Goal: Task Accomplishment & Management: Use online tool/utility

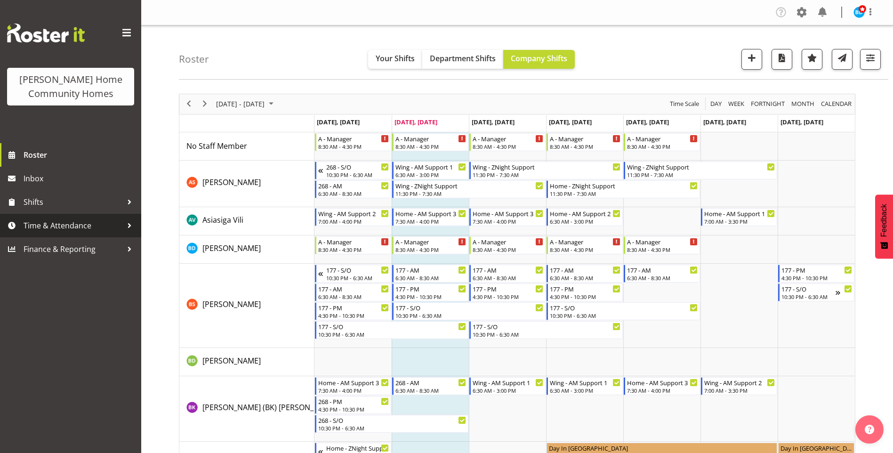
click at [76, 226] on span "Time & Attendance" at bounding box center [73, 225] width 99 height 14
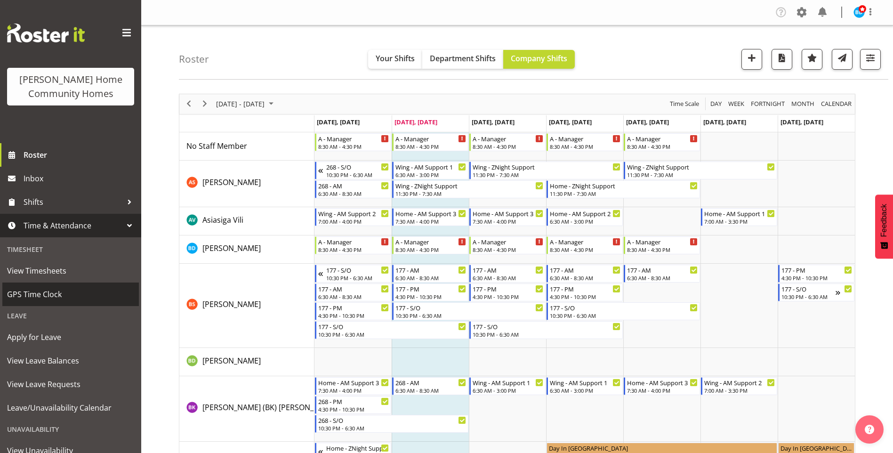
drag, startPoint x: 56, startPoint y: 298, endPoint x: 64, endPoint y: 289, distance: 12.0
click at [56, 297] on span "GPS Time Clock" at bounding box center [70, 294] width 127 height 14
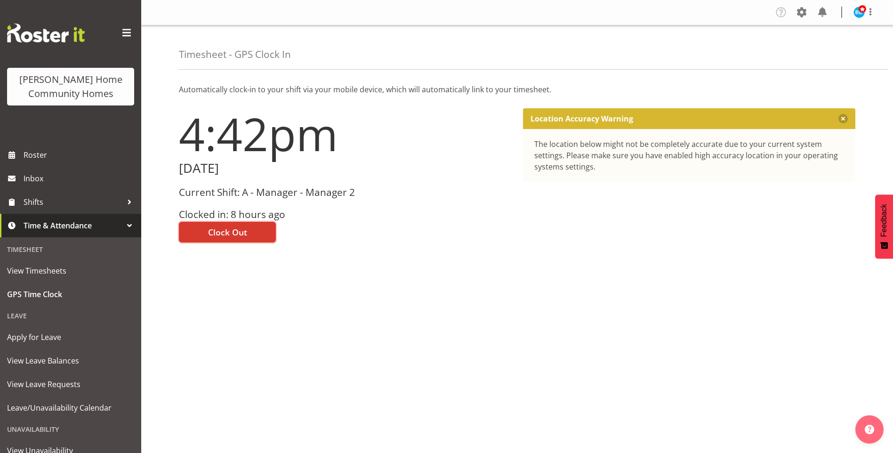
drag, startPoint x: 221, startPoint y: 233, endPoint x: 384, endPoint y: 194, distance: 166.9
click at [224, 233] on span "Clock Out" at bounding box center [227, 232] width 39 height 12
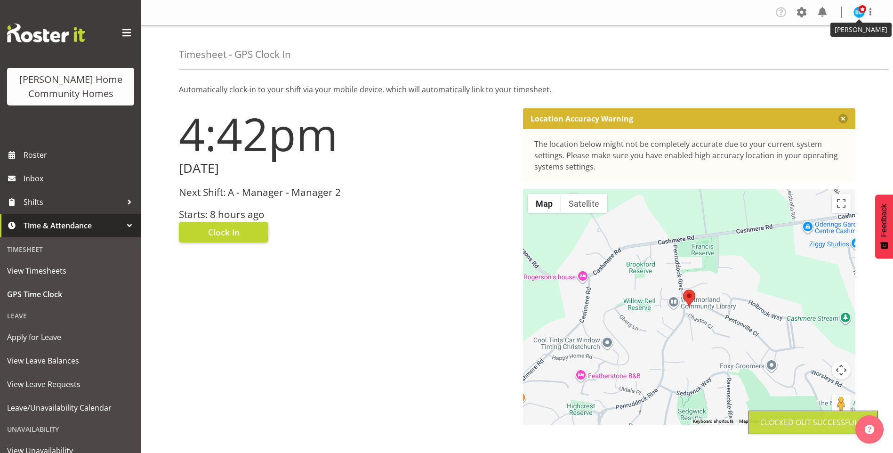
click at [859, 15] on img at bounding box center [858, 12] width 11 height 11
click at [817, 48] on link "Log Out" at bounding box center [831, 49] width 90 height 17
